Goal: Task Accomplishment & Management: Manage account settings

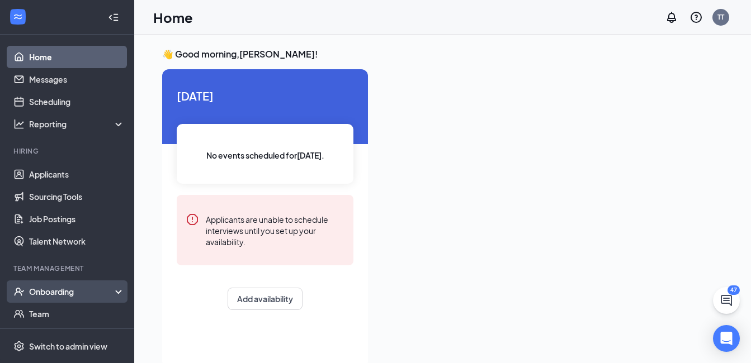
click at [93, 297] on div "Onboarding" at bounding box center [72, 291] width 86 height 11
click at [84, 305] on link "Overview" at bounding box center [77, 314] width 96 height 22
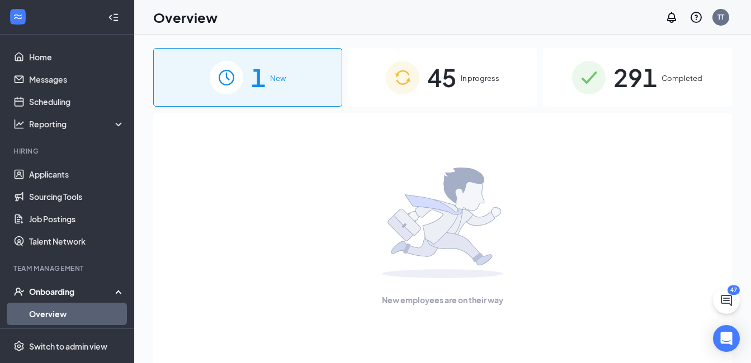
click at [645, 72] on span "291" at bounding box center [635, 77] width 44 height 39
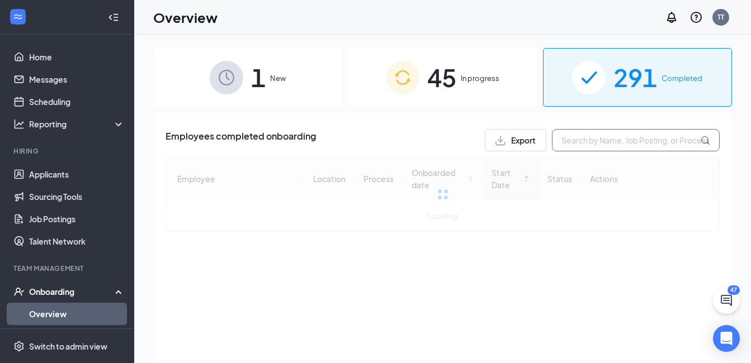
click at [614, 149] on input "text" at bounding box center [636, 140] width 168 height 22
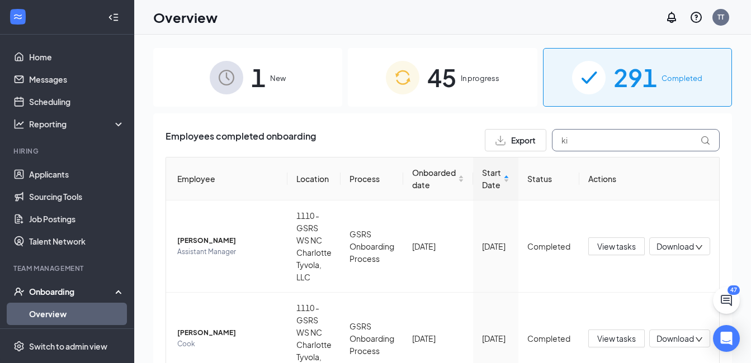
type input "kie"
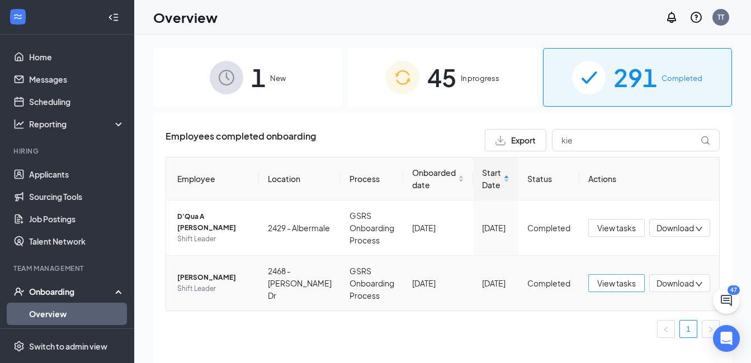
click at [602, 283] on span "View tasks" at bounding box center [616, 283] width 39 height 12
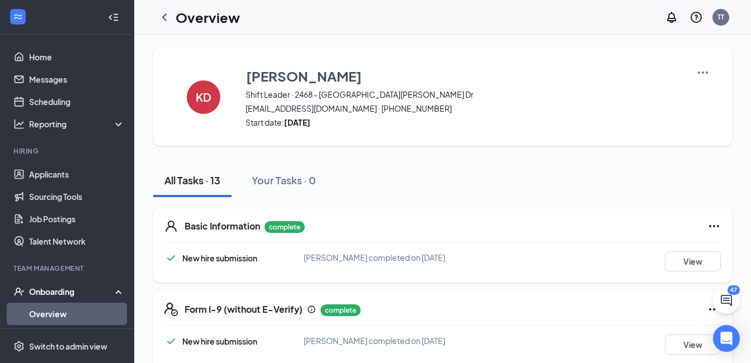
click at [706, 72] on img at bounding box center [702, 72] width 13 height 13
click at [698, 96] on span "View details" at bounding box center [703, 93] width 44 height 12
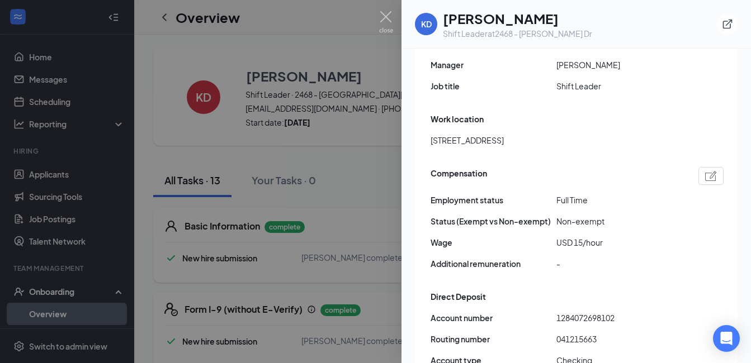
scroll to position [666, 0]
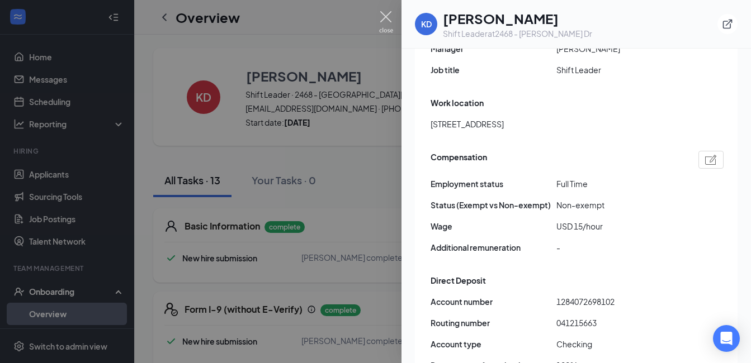
click at [382, 20] on img at bounding box center [386, 22] width 14 height 22
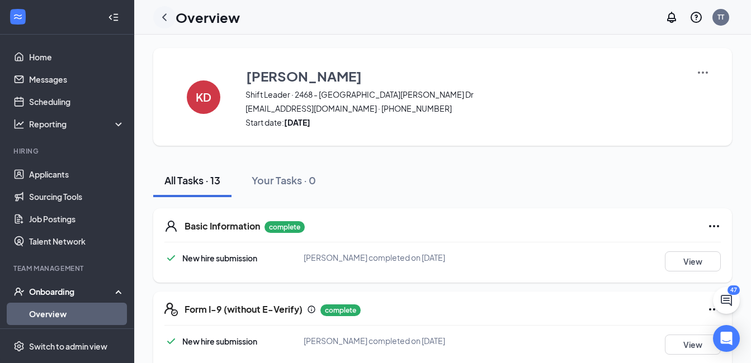
click at [168, 22] on icon "ChevronLeft" at bounding box center [164, 17] width 13 height 13
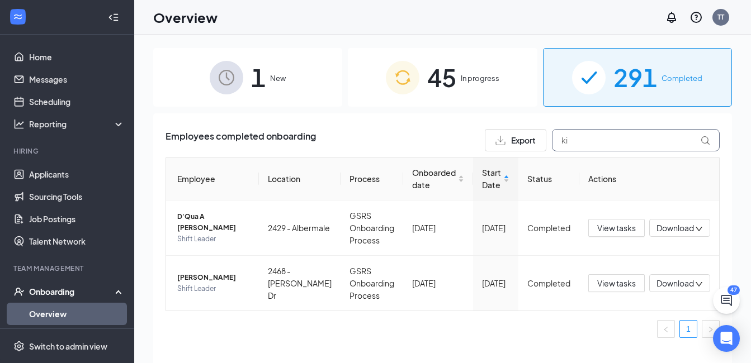
type input "k"
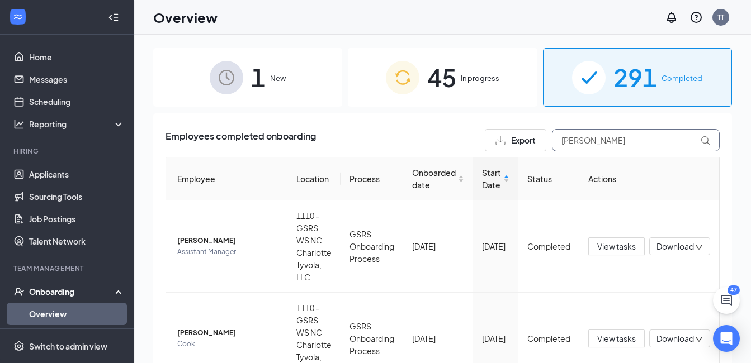
type input "[PERSON_NAME]"
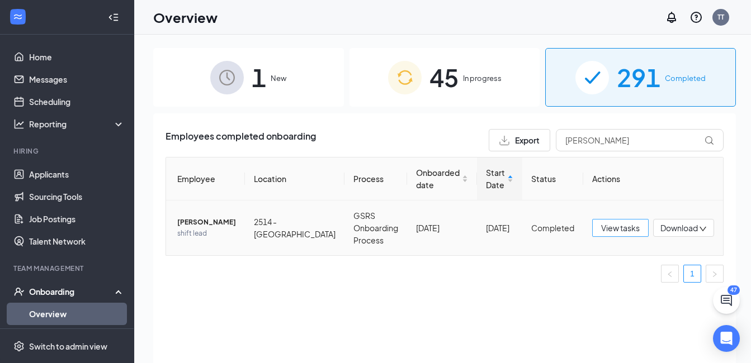
click at [592, 228] on button "View tasks" at bounding box center [620, 228] width 56 height 18
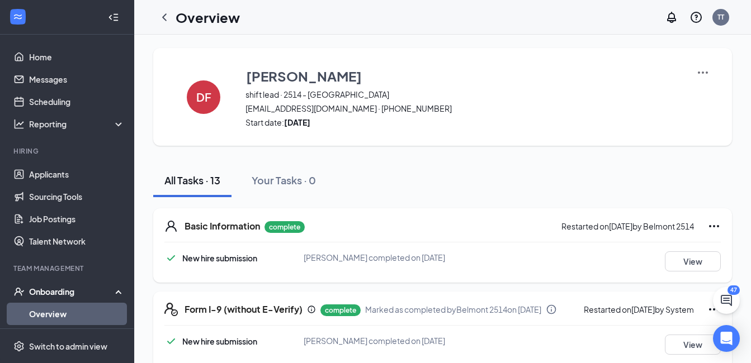
click at [707, 72] on img at bounding box center [702, 72] width 13 height 13
click at [693, 98] on span "View details" at bounding box center [703, 93] width 44 height 12
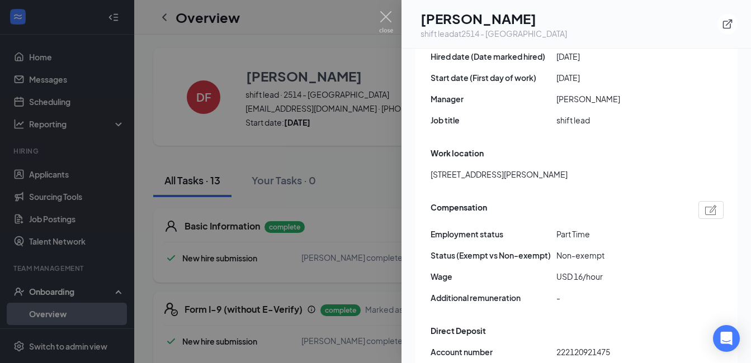
scroll to position [657, 0]
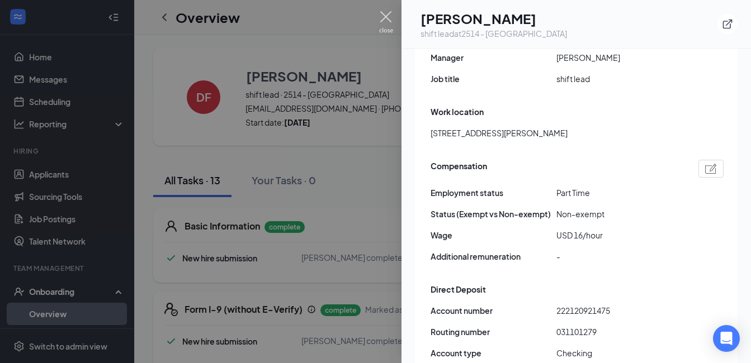
click at [386, 22] on img at bounding box center [386, 22] width 14 height 22
